Goal: Information Seeking & Learning: Learn about a topic

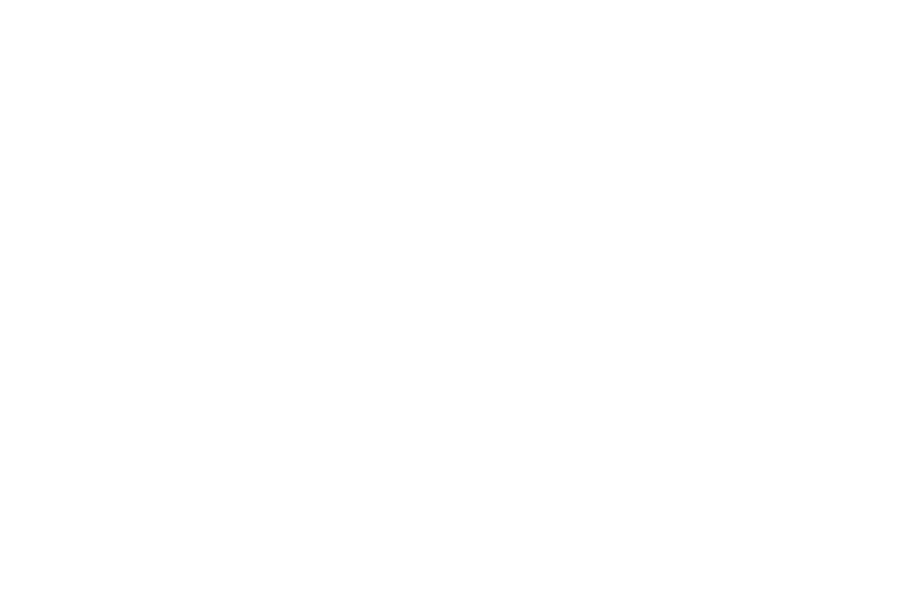
click at [423, 0] on html at bounding box center [461, 0] width 923 height 0
click at [379, 0] on html at bounding box center [461, 0] width 923 height 0
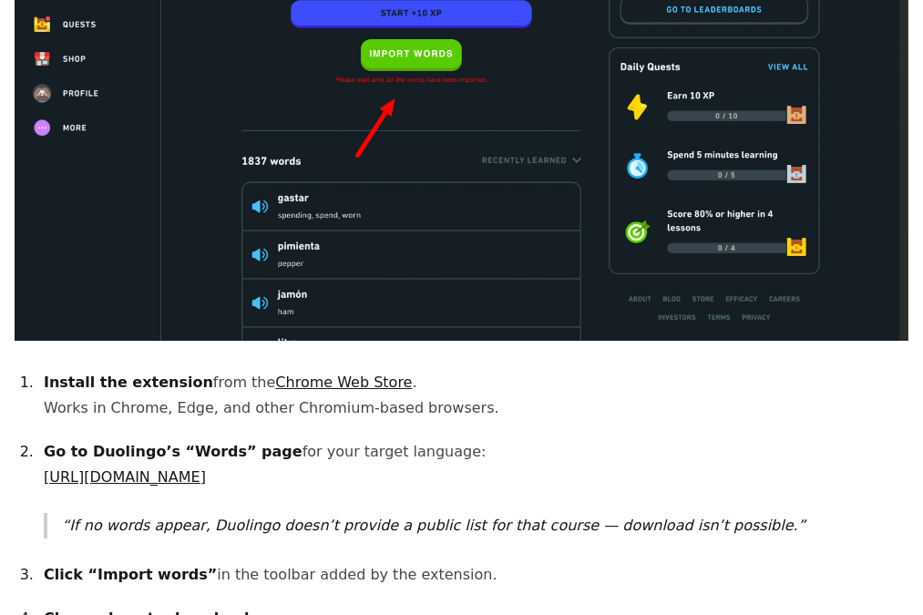
scroll to position [1032, 0]
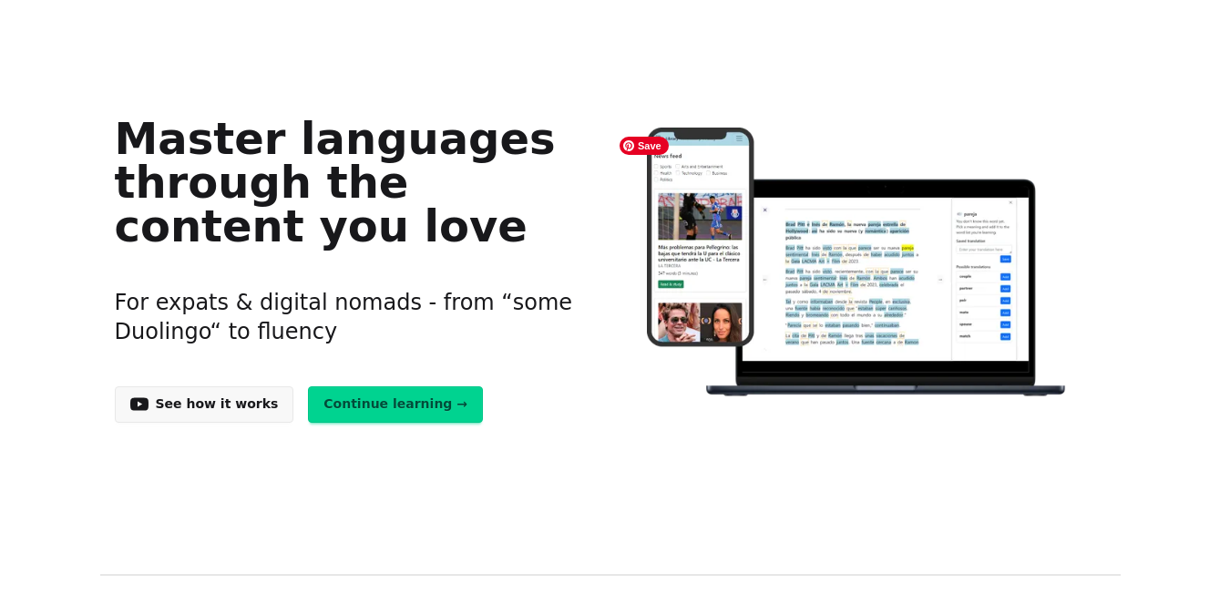
scroll to position [109, 0]
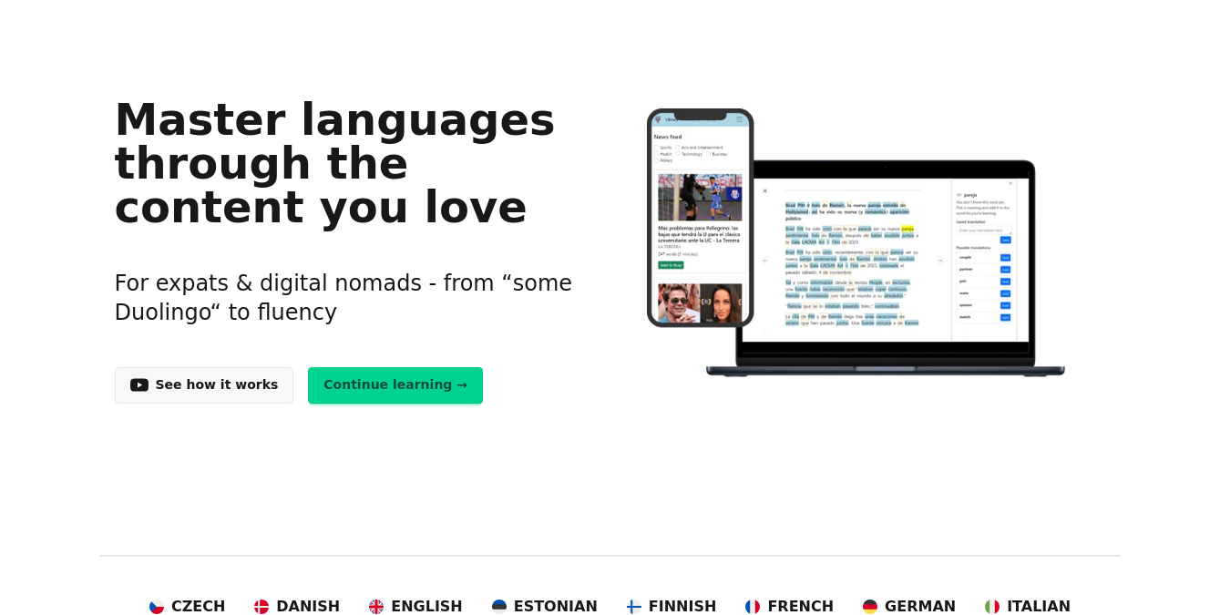
click at [408, 388] on link "Continue learning →" at bounding box center [395, 385] width 175 height 36
